Goal: Find specific page/section: Find specific page/section

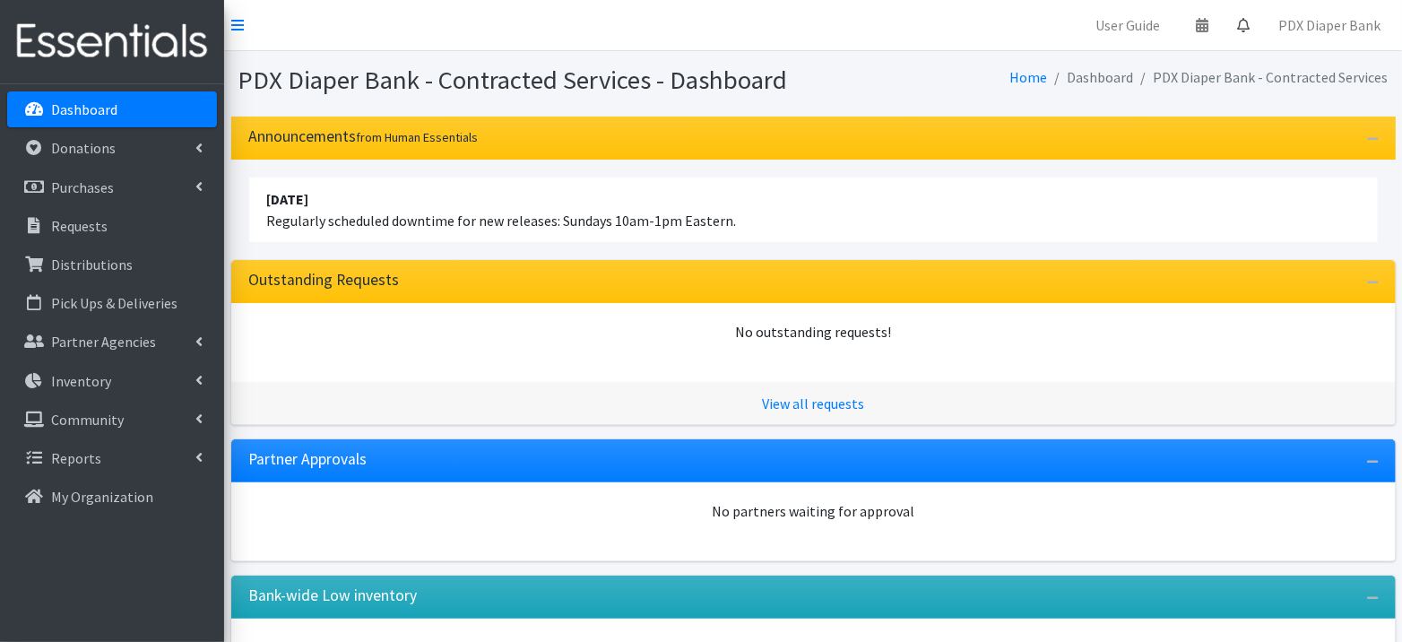
click at [1245, 22] on icon at bounding box center [1243, 25] width 13 height 14
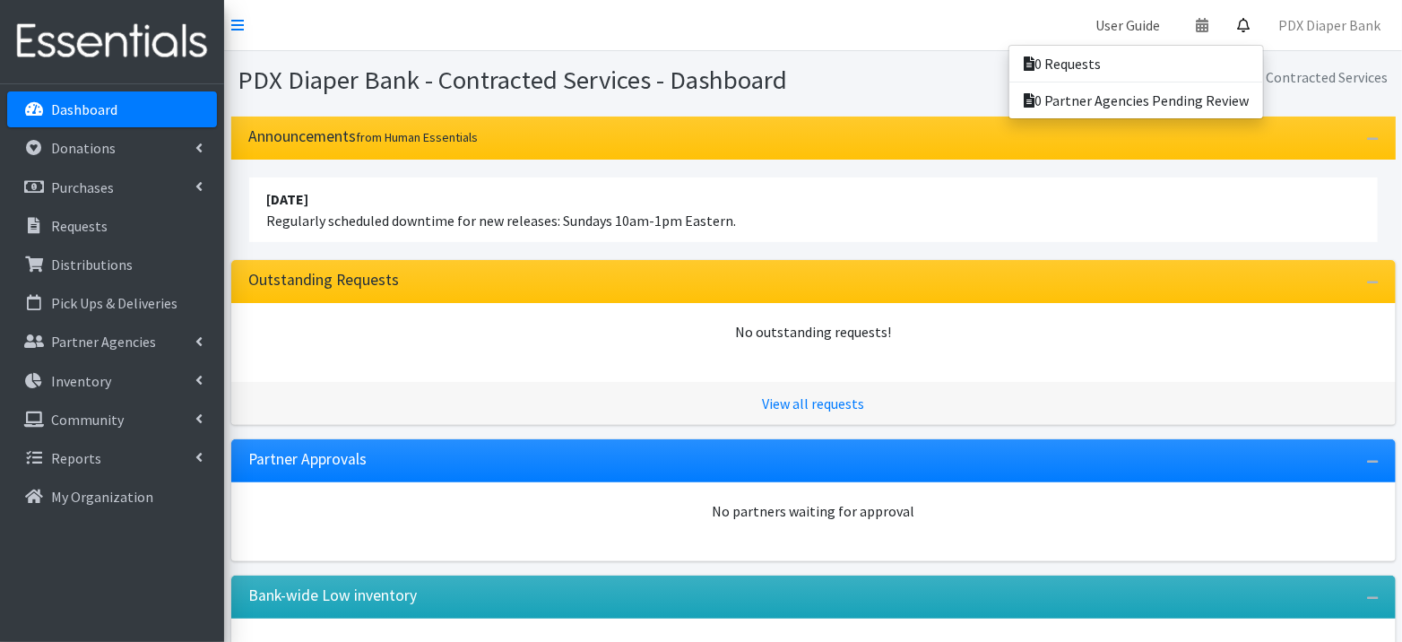
click at [1128, 24] on link "User Guide" at bounding box center [1127, 25] width 93 height 36
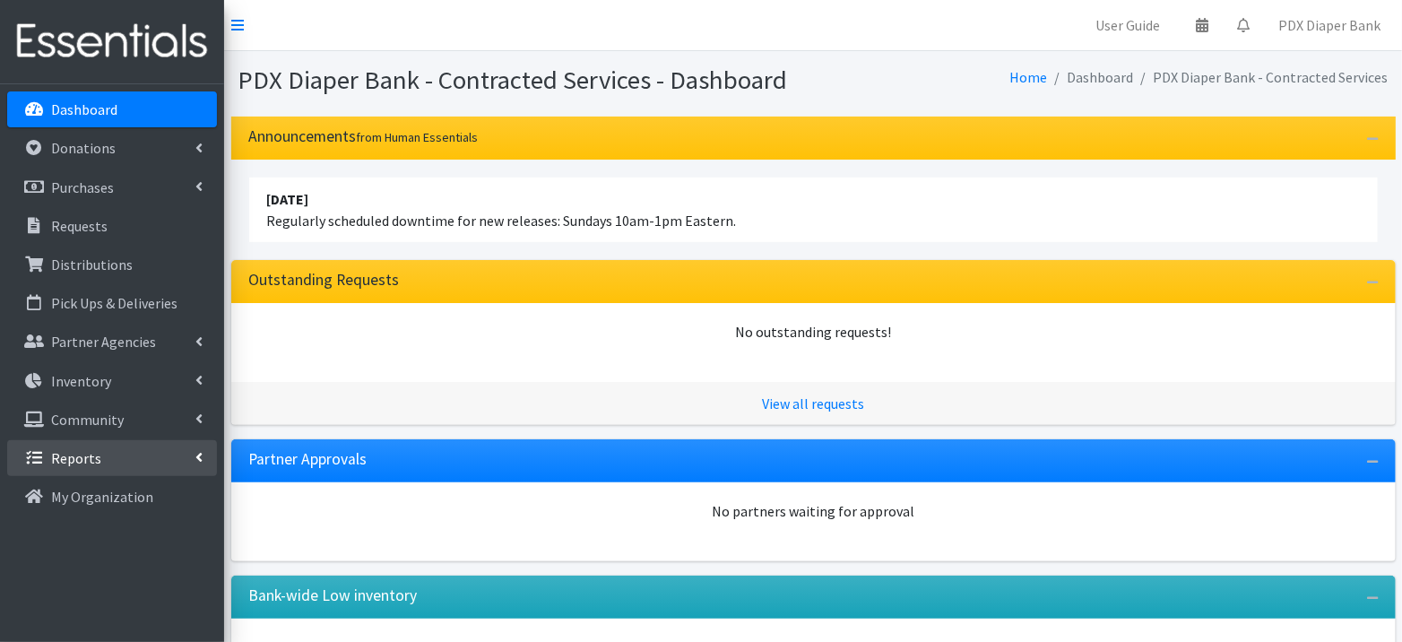
click at [122, 456] on link "Reports" at bounding box center [112, 458] width 210 height 36
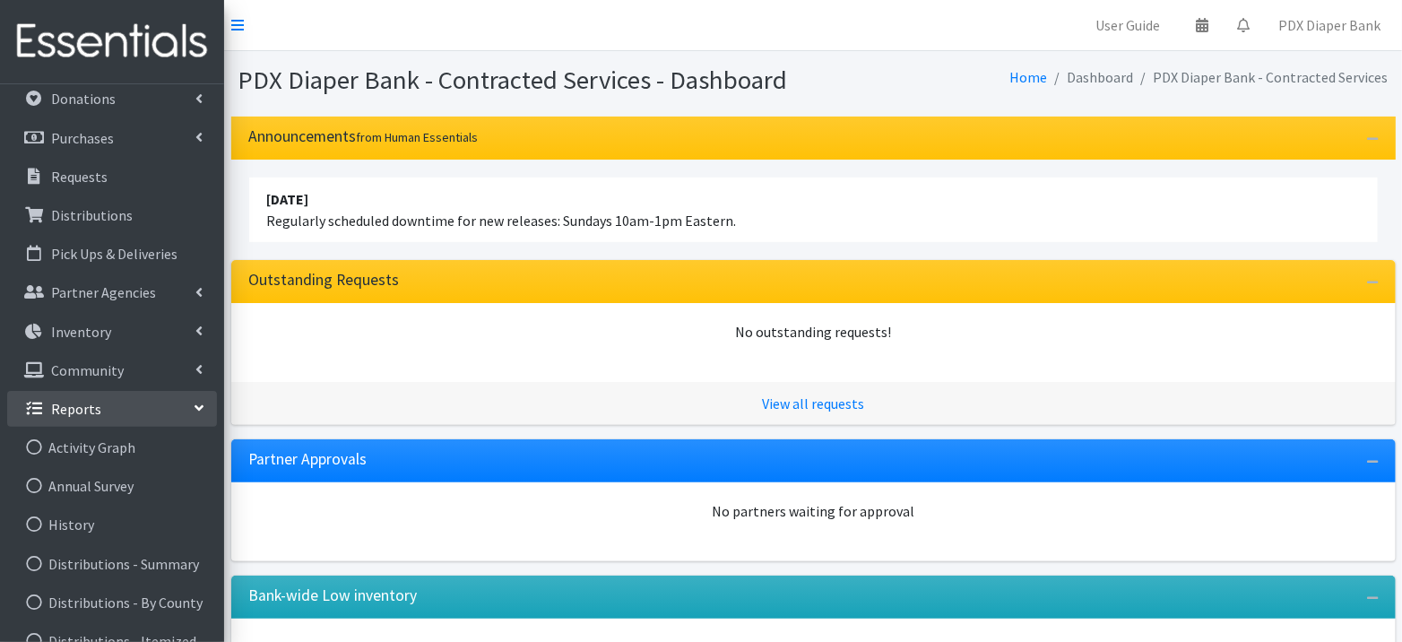
scroll to position [65, 0]
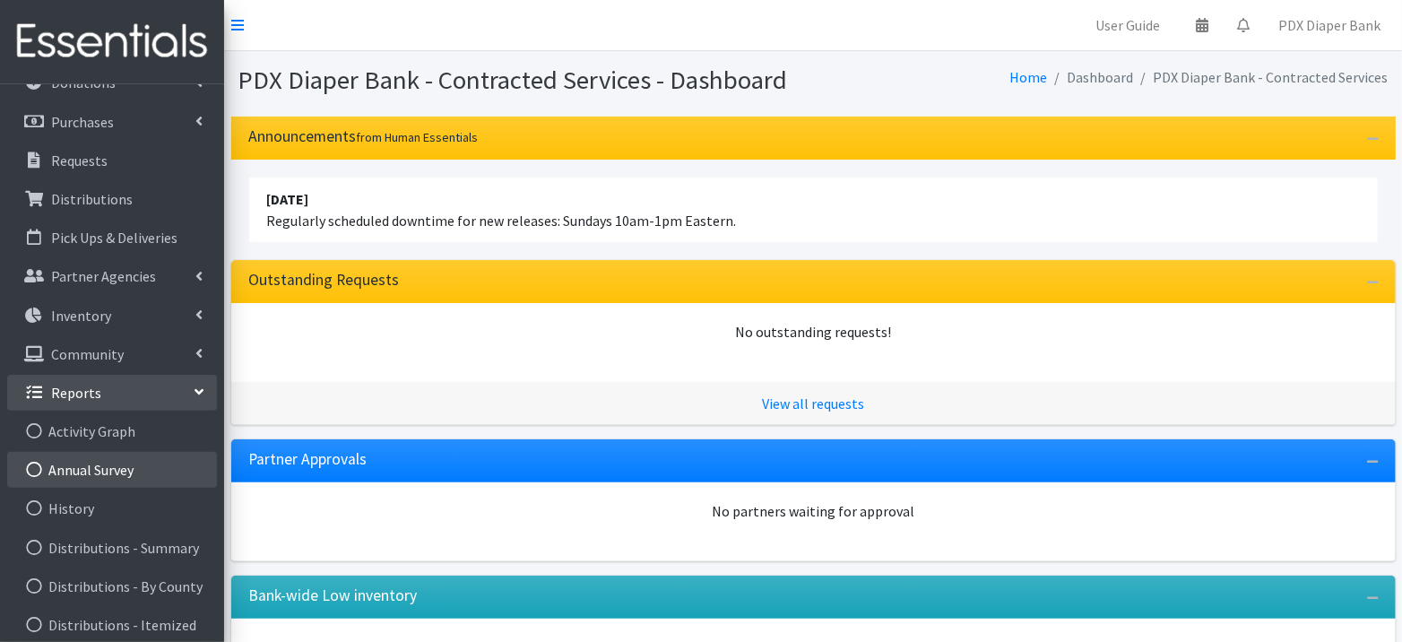
click at [113, 472] on link "Annual Survey" at bounding box center [112, 470] width 210 height 36
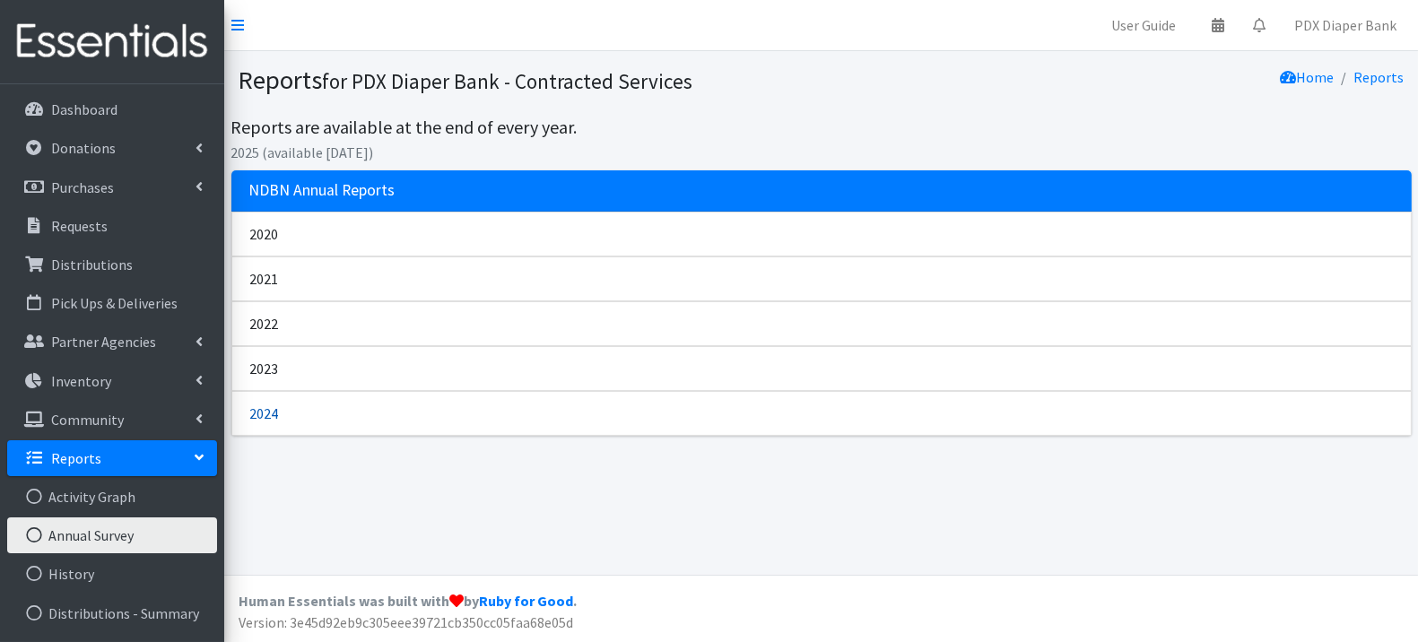
click at [259, 411] on link "2024" at bounding box center [821, 413] width 1180 height 45
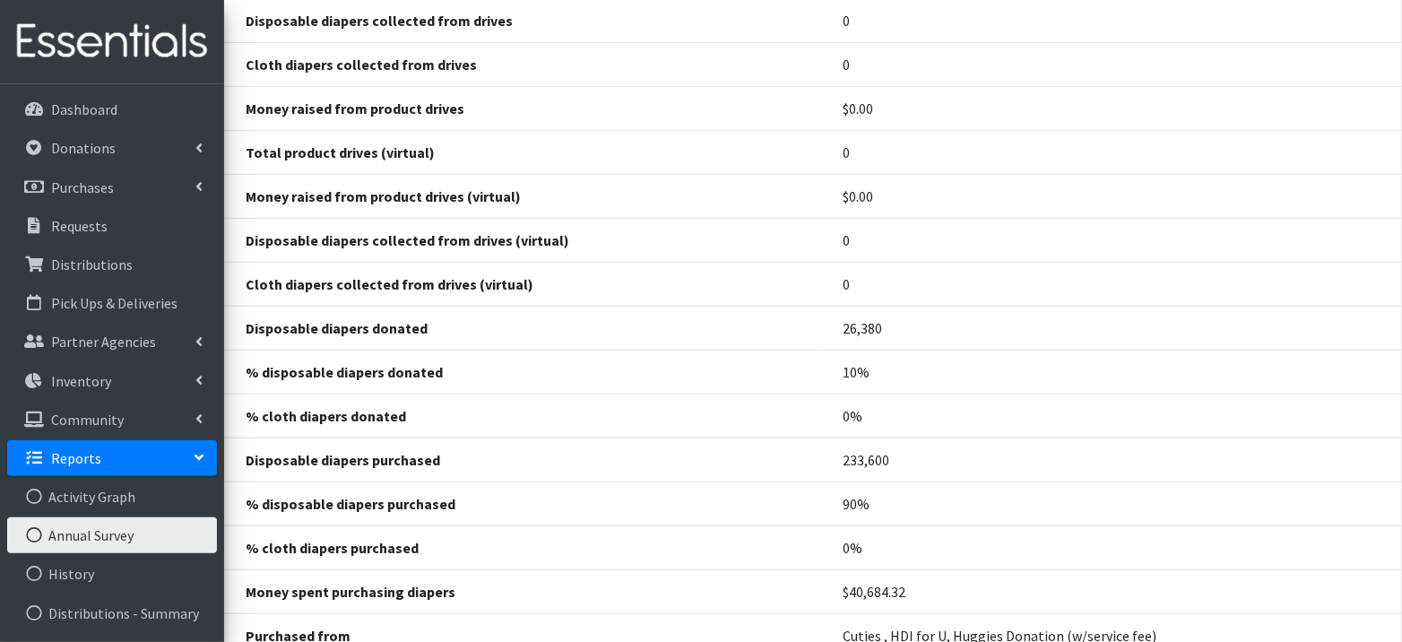
scroll to position [513, 0]
